Goal: Information Seeking & Learning: Learn about a topic

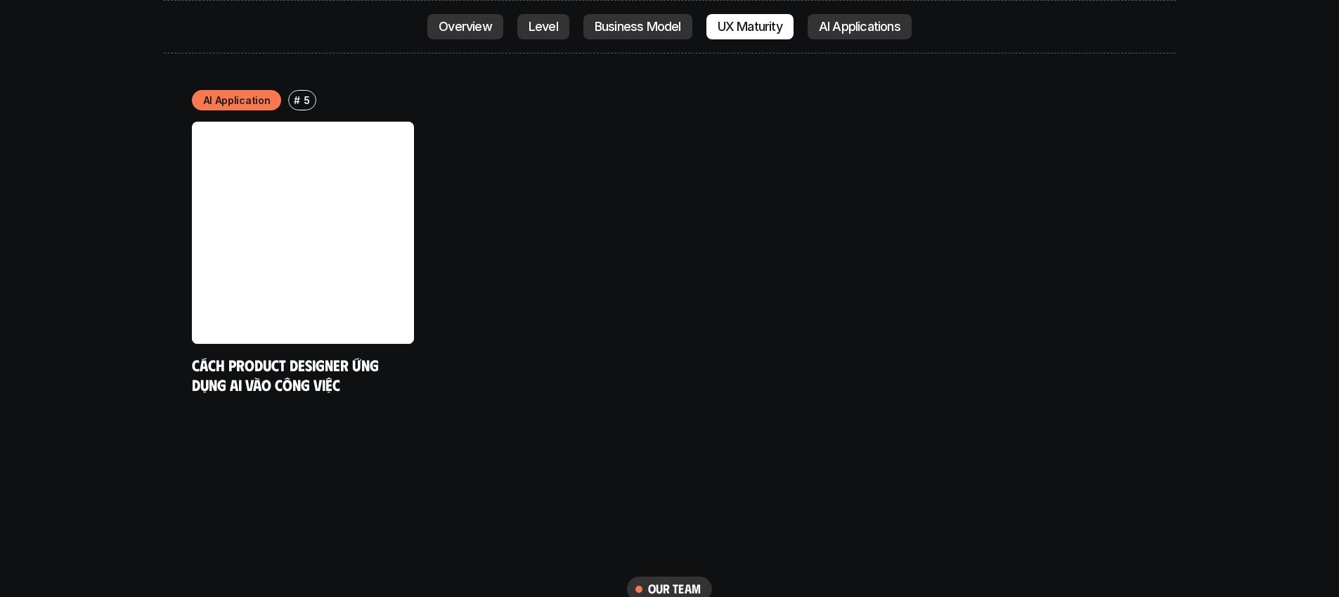
scroll to position [7580, 0]
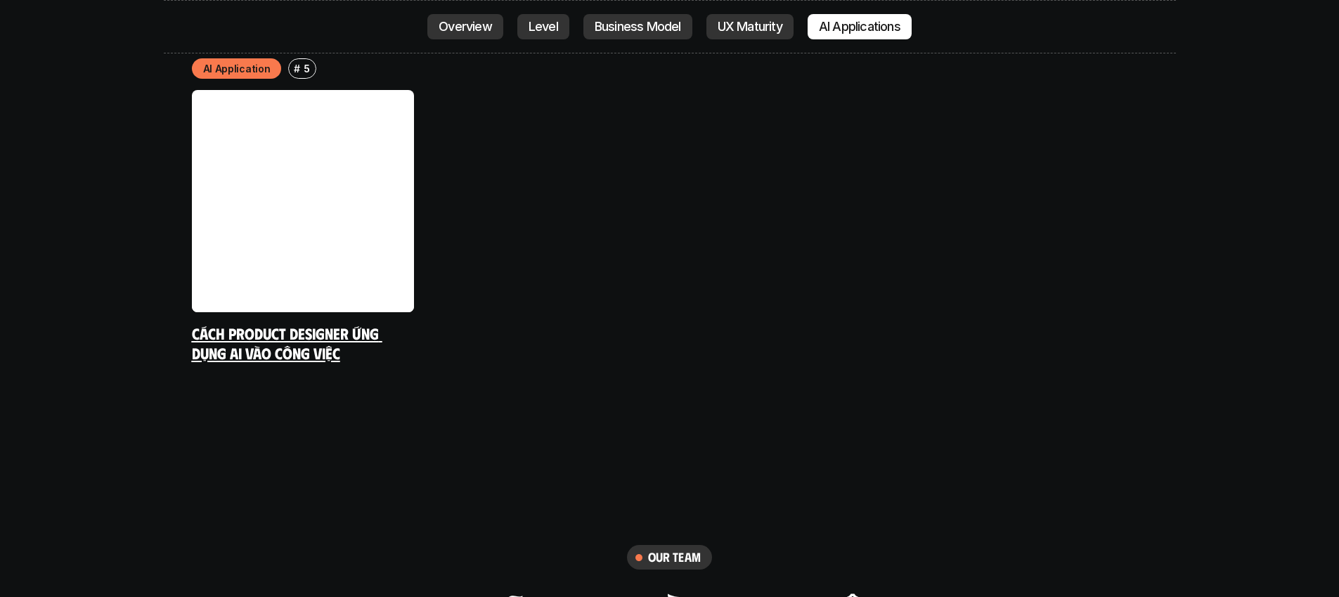
click at [354, 200] on link at bounding box center [303, 201] width 222 height 222
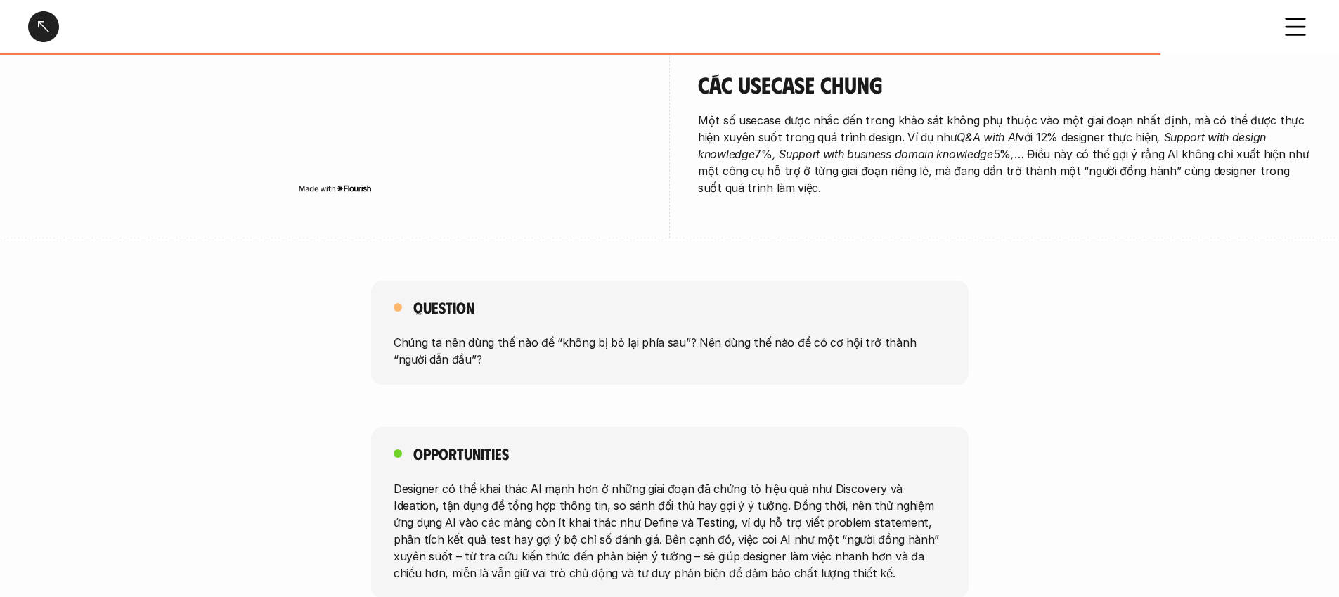
scroll to position [2506, 0]
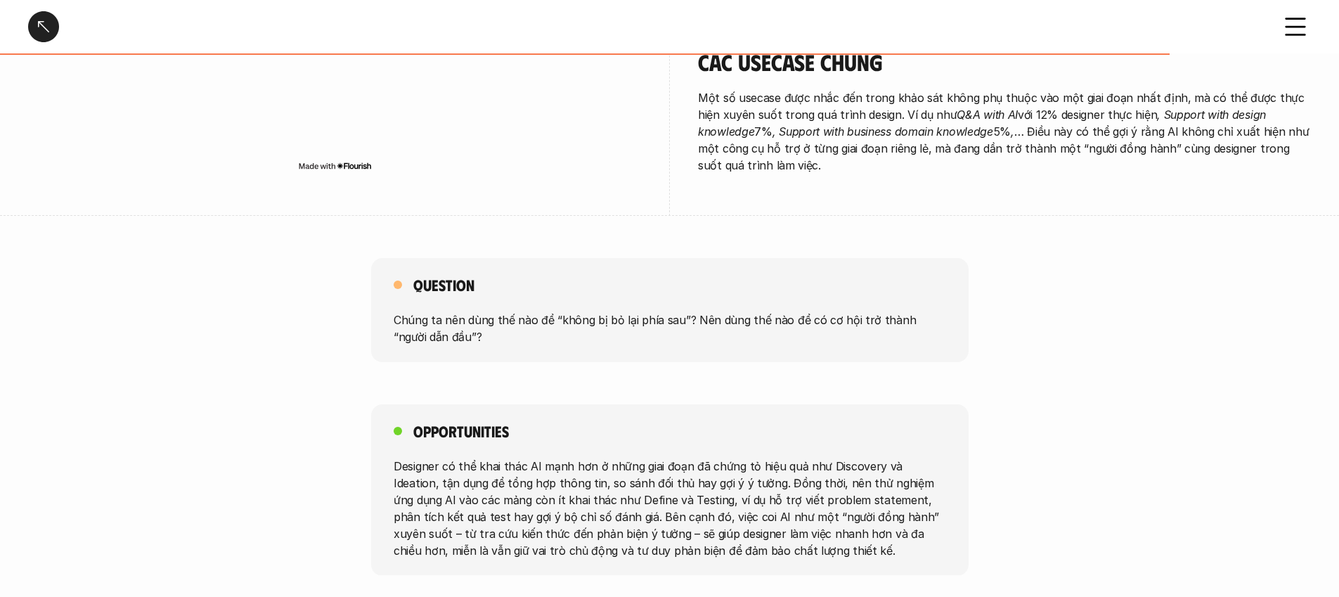
click at [36, 24] on div at bounding box center [43, 26] width 31 height 31
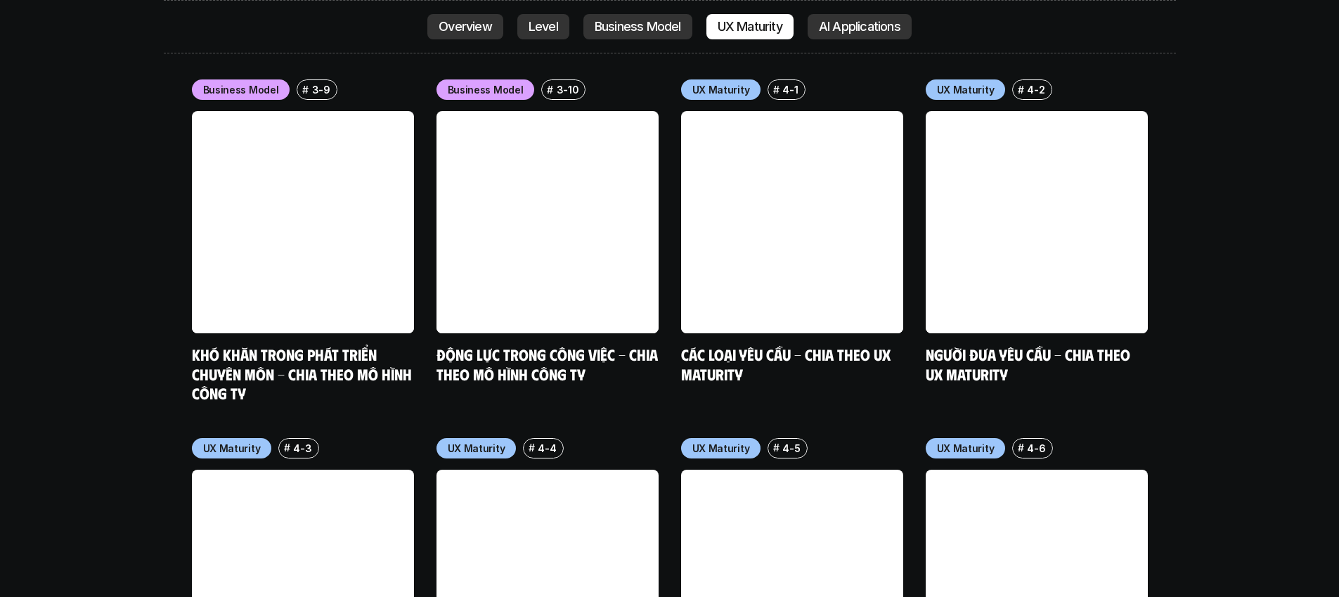
scroll to position [6846, 0]
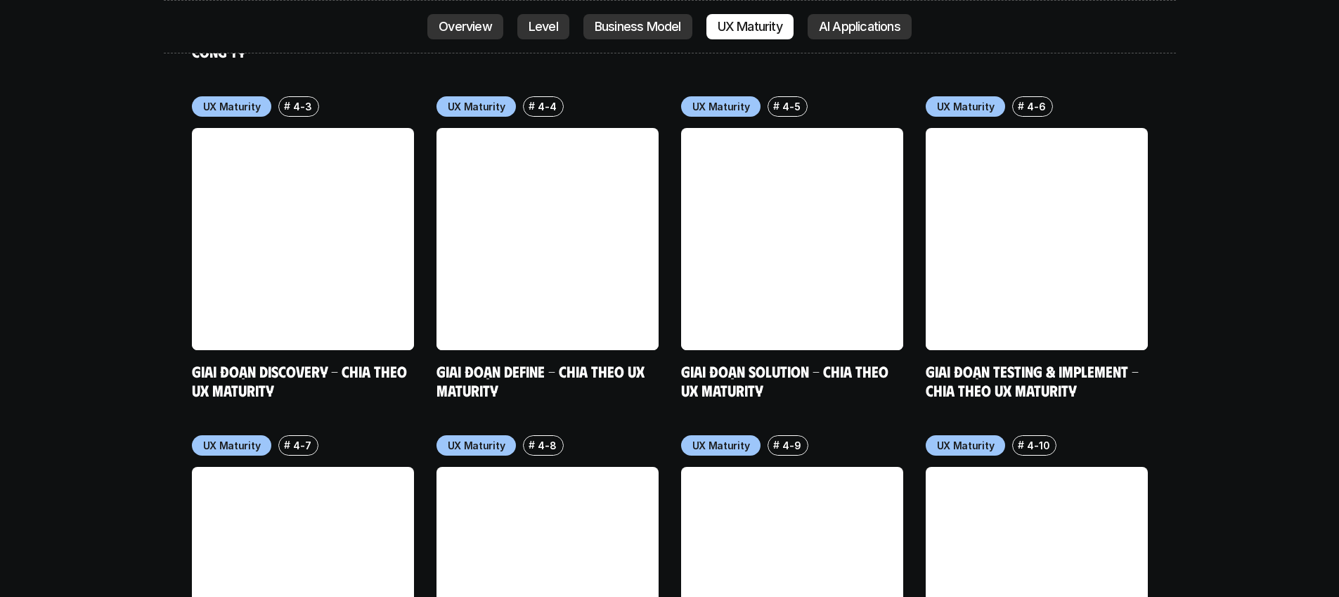
click at [461, 32] on p "Overview" at bounding box center [465, 27] width 53 height 14
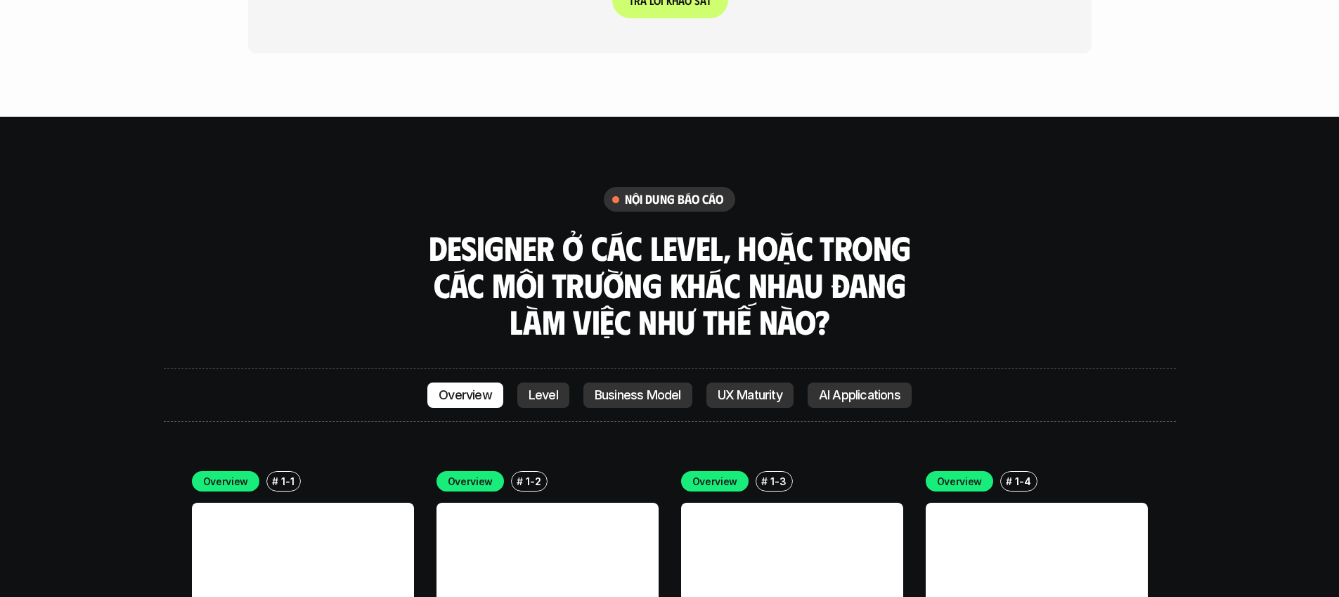
click at [549, 382] on link "Level" at bounding box center [543, 394] width 52 height 25
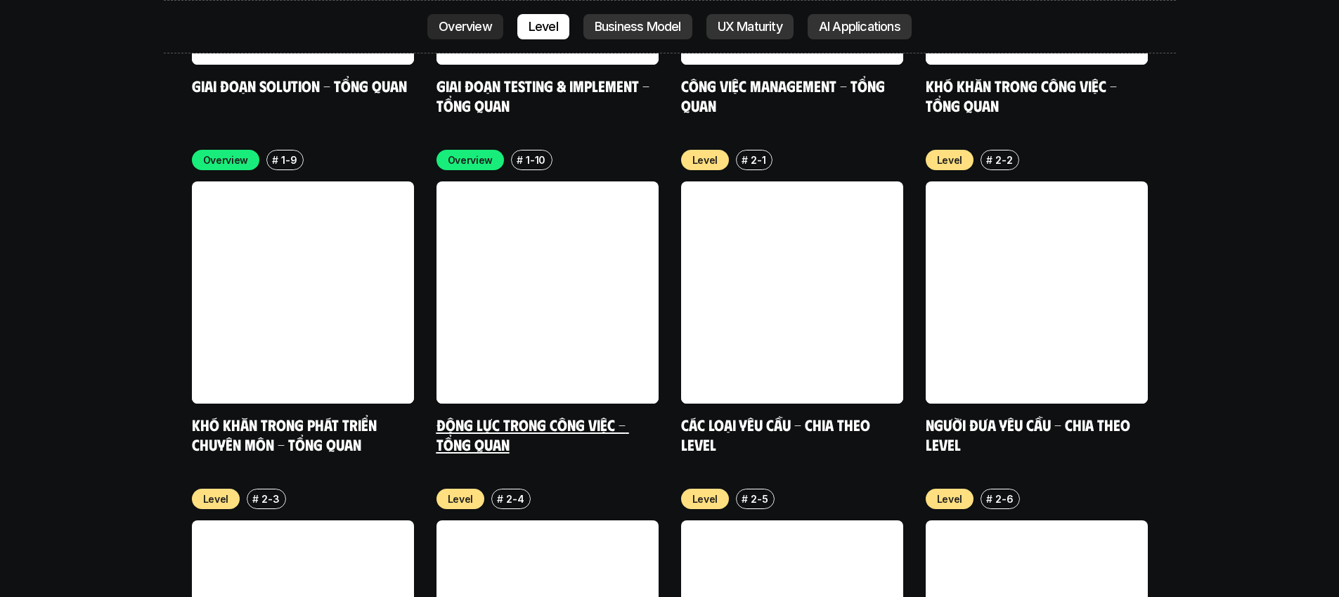
scroll to position [4742, 0]
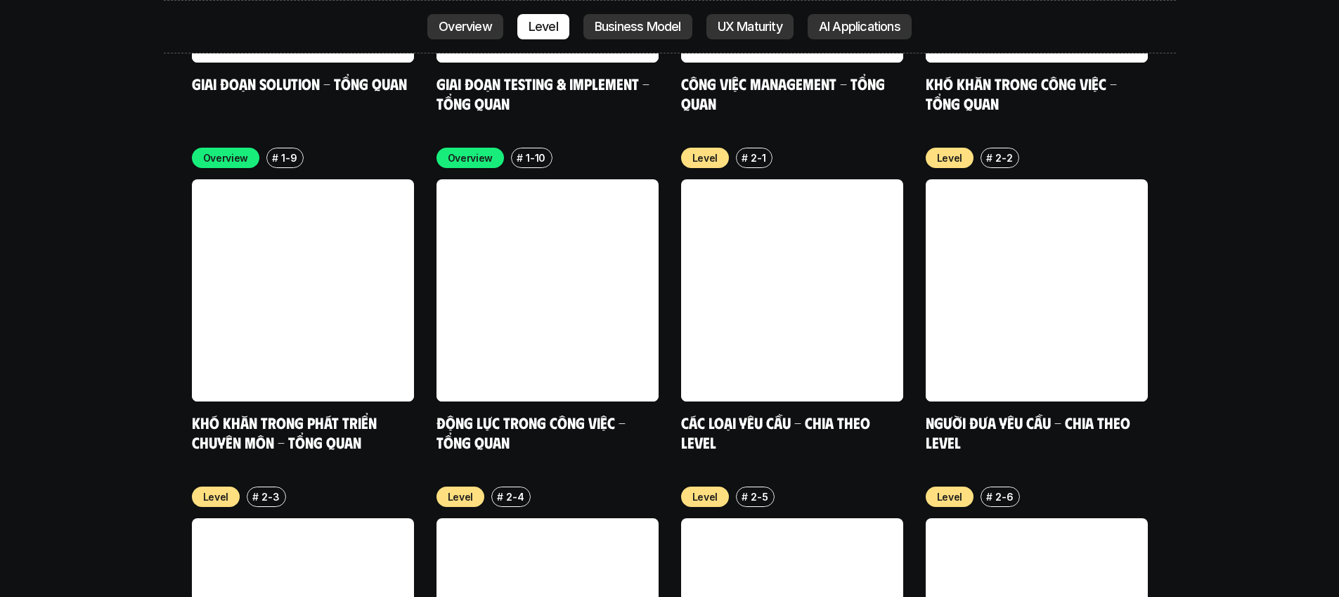
click at [586, 27] on p "UX Maturity" at bounding box center [750, 27] width 65 height 14
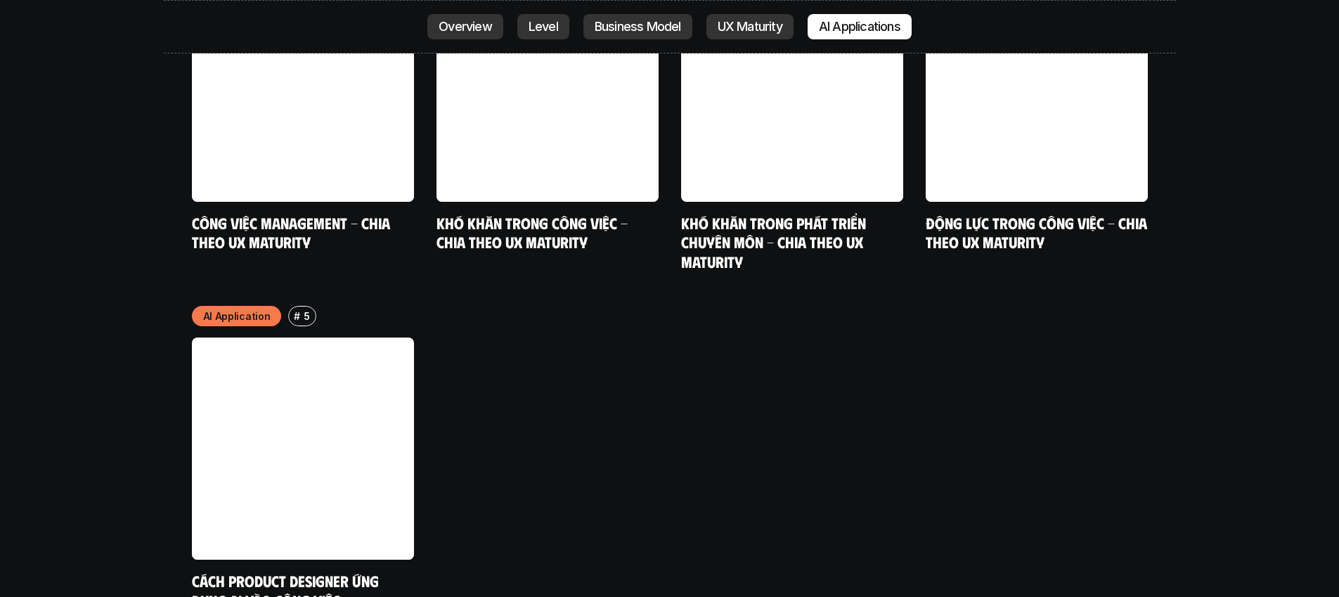
scroll to position [7333, 0]
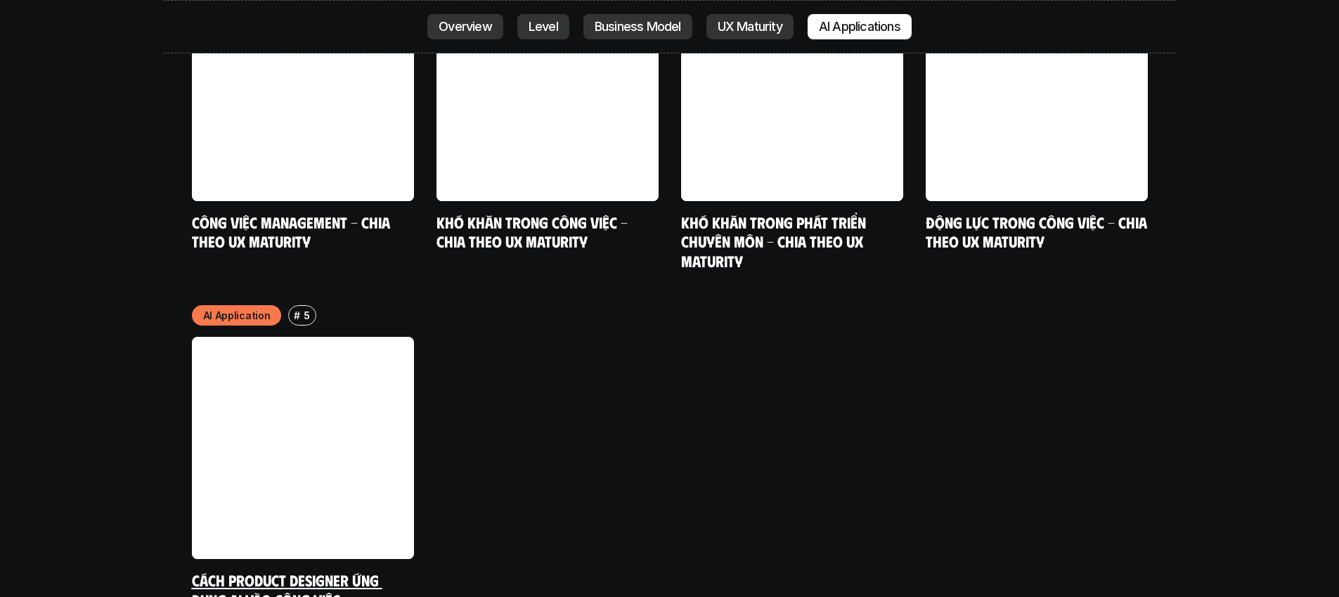
click at [263, 343] on link at bounding box center [303, 448] width 222 height 222
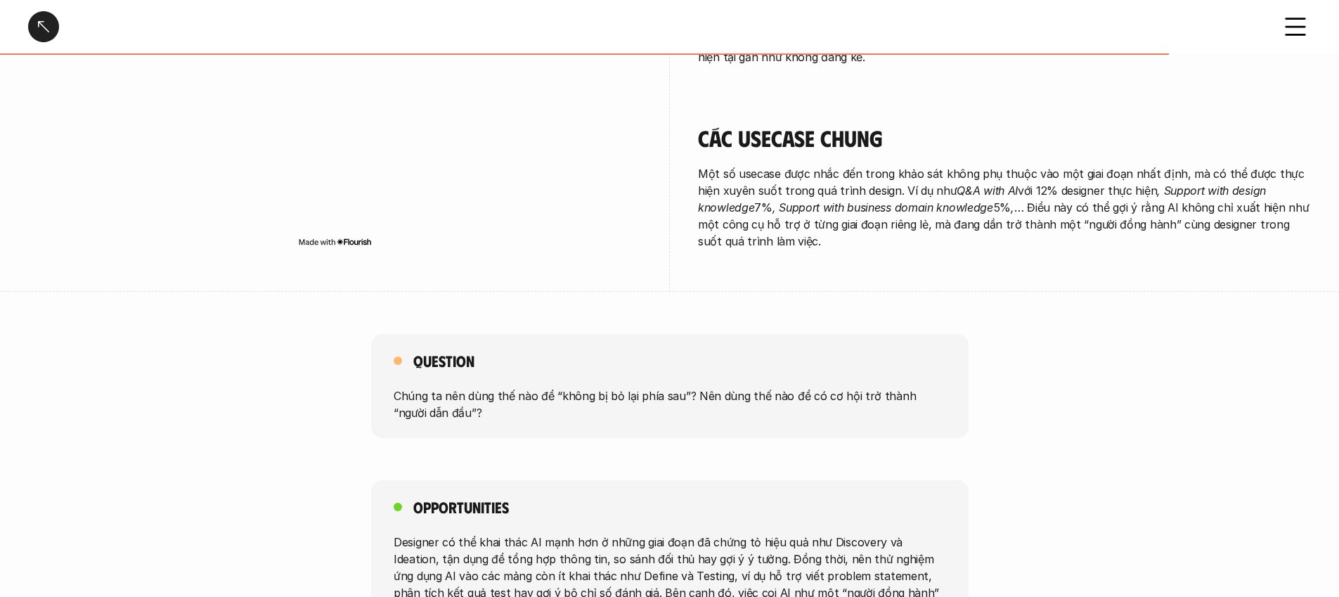
scroll to position [2506, 0]
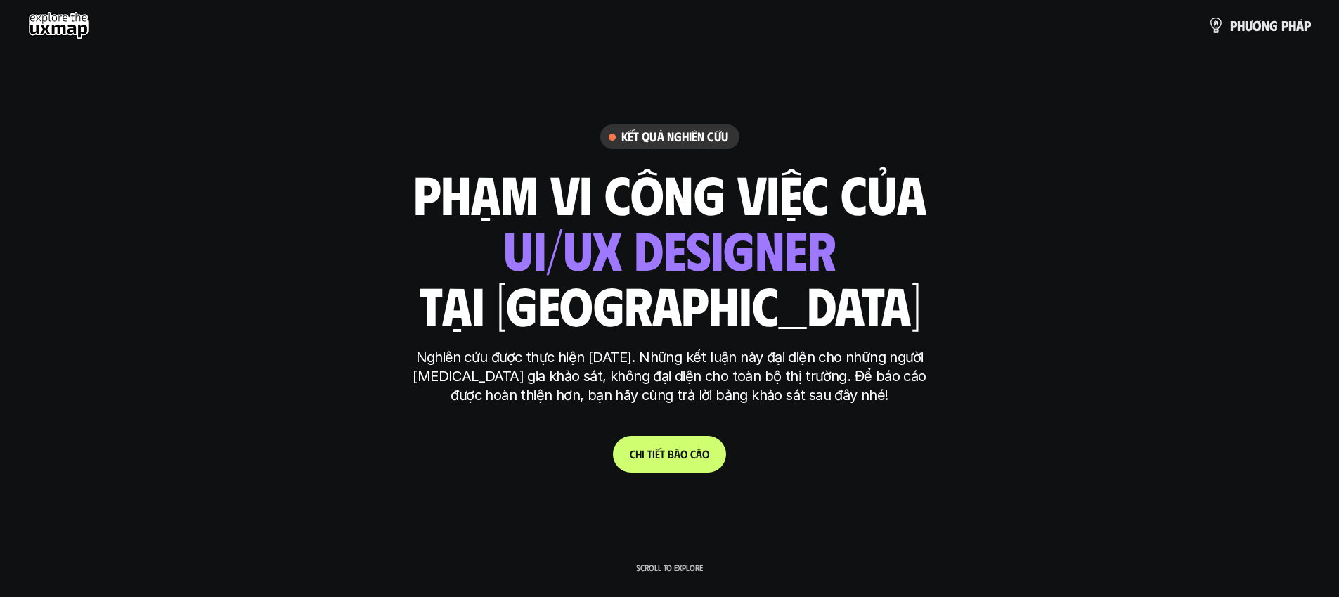
click at [81, 19] on use at bounding box center [58, 25] width 61 height 28
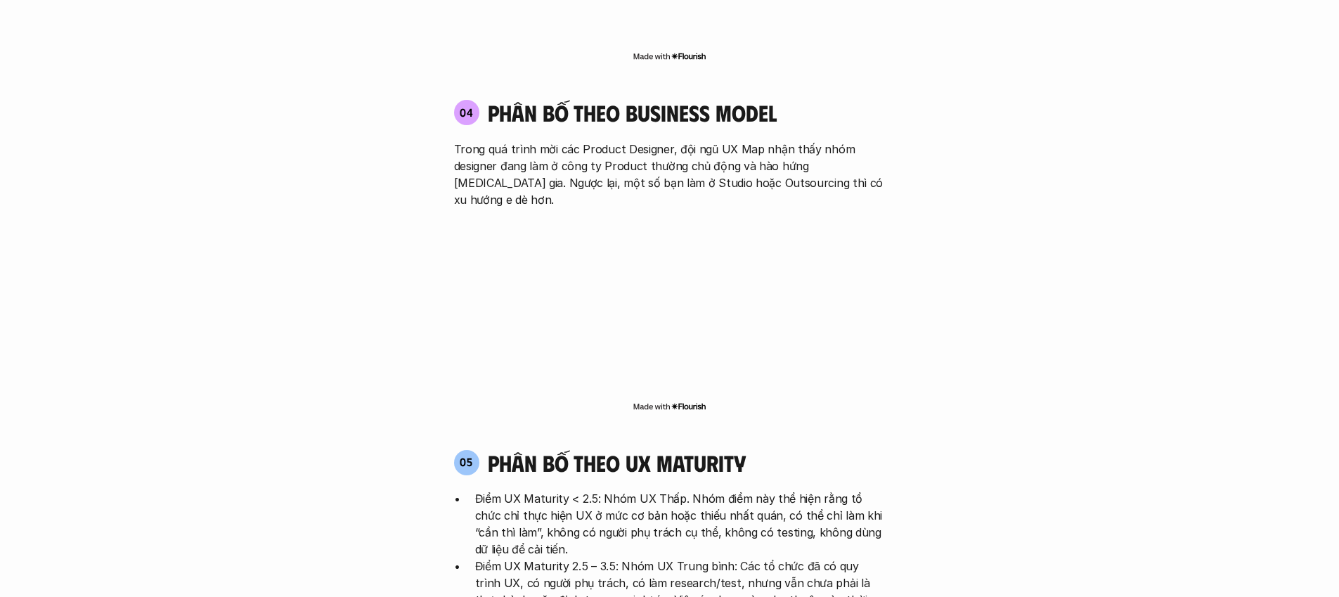
scroll to position [2940, 0]
